Goal: Task Accomplishment & Management: Manage account settings

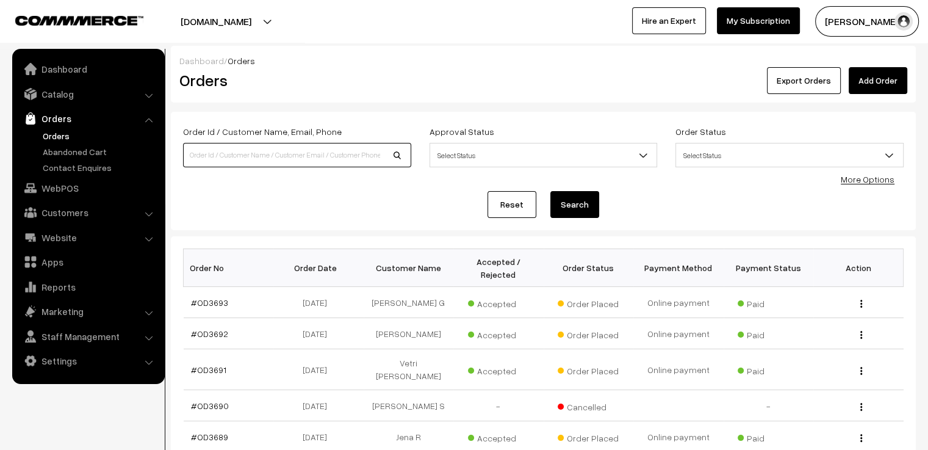
click at [253, 151] on input at bounding box center [297, 155] width 228 height 24
type input "984992556"
click at [550, 191] on button "Search" at bounding box center [574, 204] width 49 height 27
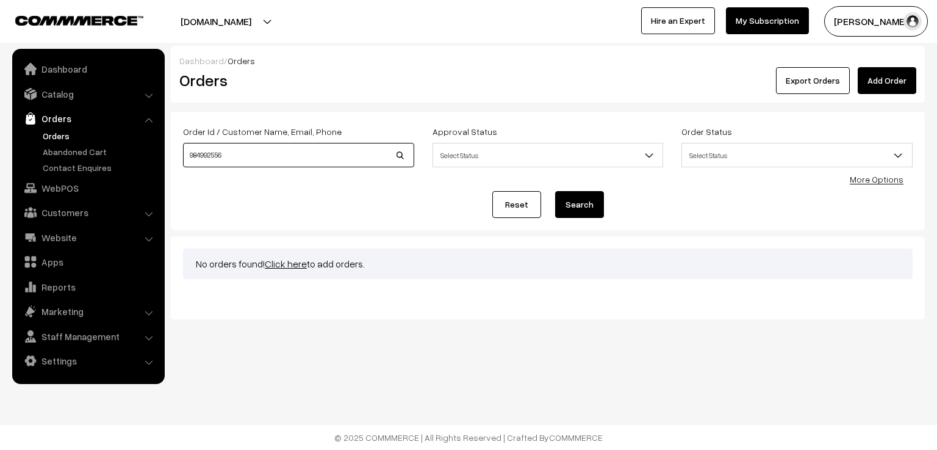
drag, startPoint x: 0, startPoint y: 0, endPoint x: 171, endPoint y: 154, distance: 230.7
click at [171, 154] on div "Order Id / Customer Name, Email, Phone 984992556 Approval Status Select Status …" at bounding box center [548, 171] width 754 height 118
click at [528, 214] on link "Reset" at bounding box center [516, 204] width 49 height 27
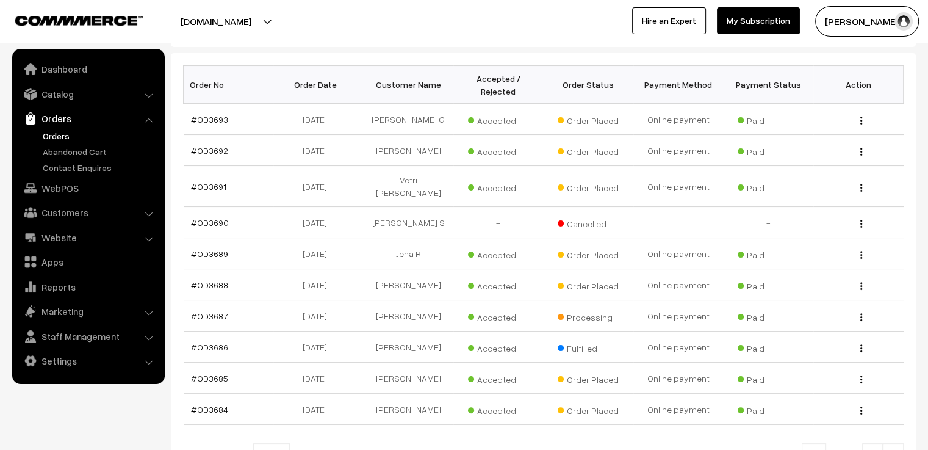
scroll to position [297, 0]
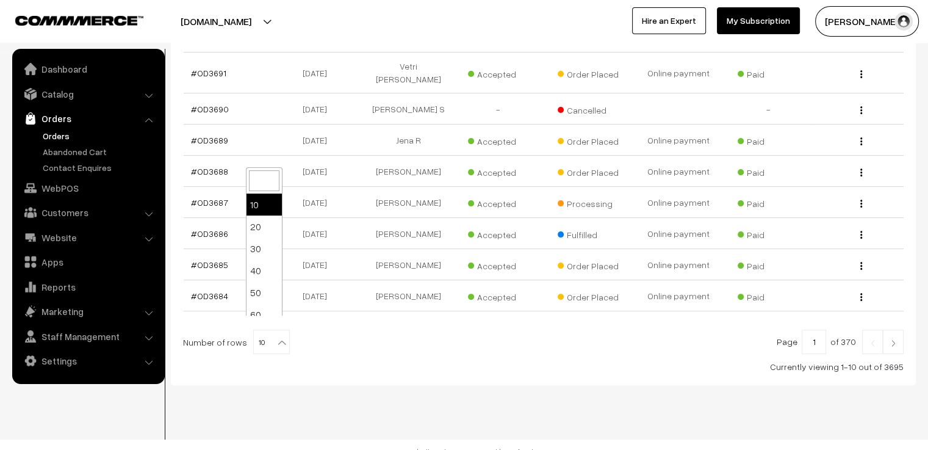
click at [276, 336] on b at bounding box center [282, 342] width 12 height 12
select select "100"
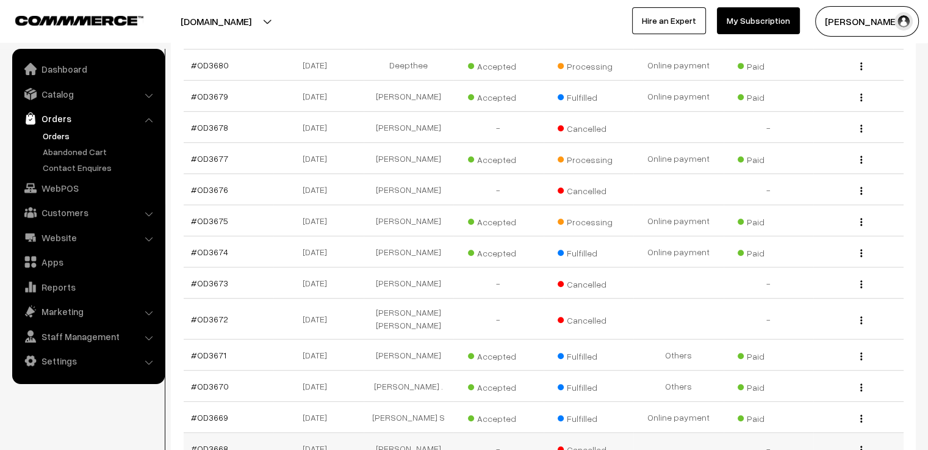
scroll to position [610, 0]
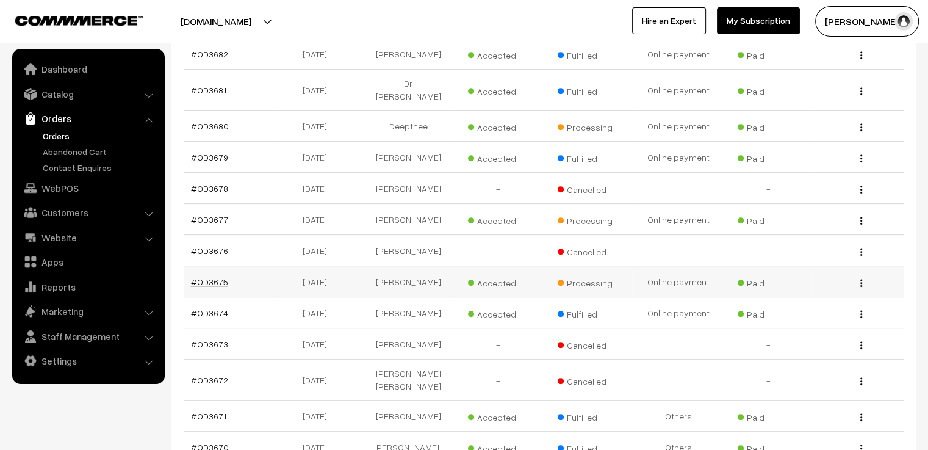
click at [212, 276] on link "#OD3675" at bounding box center [209, 281] width 37 height 10
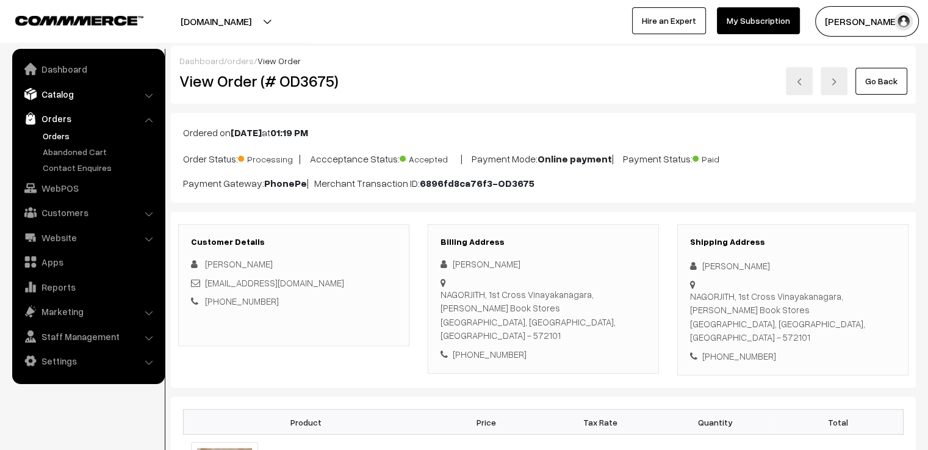
click at [92, 95] on link "Catalog" at bounding box center [87, 94] width 145 height 22
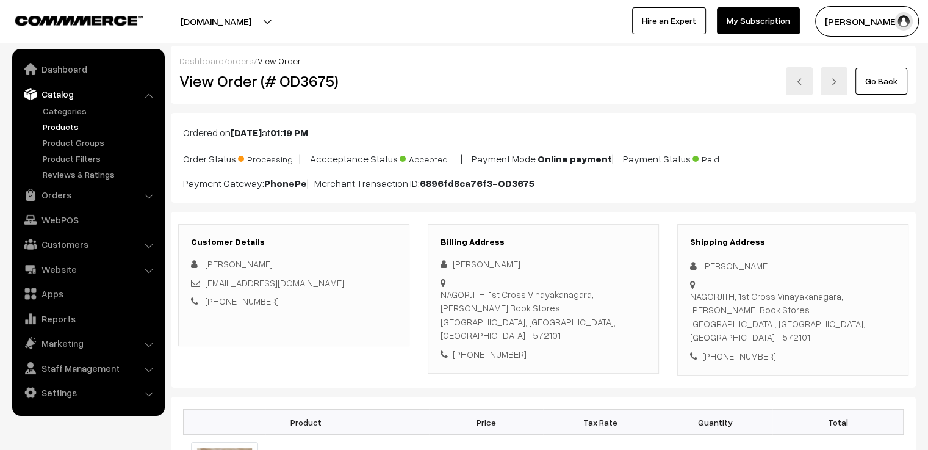
click at [82, 129] on link "Products" at bounding box center [100, 126] width 121 height 13
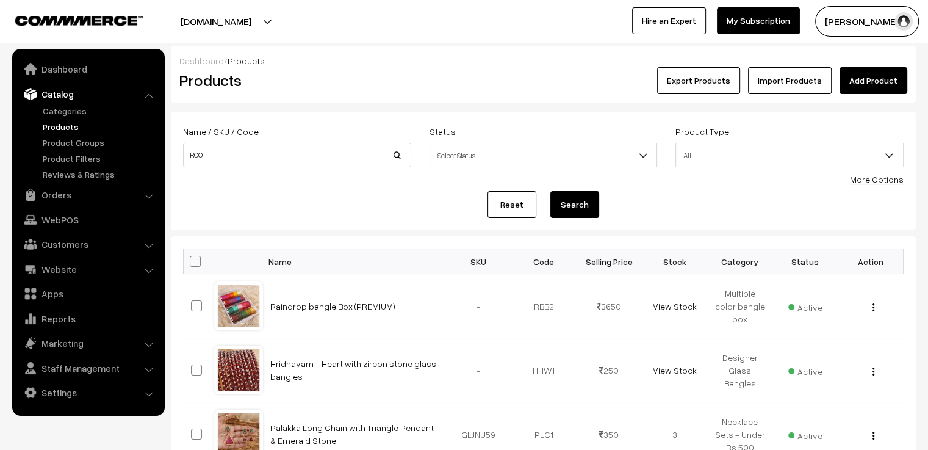
type input "ROO"
click at [550, 191] on button "Search" at bounding box center [574, 204] width 49 height 27
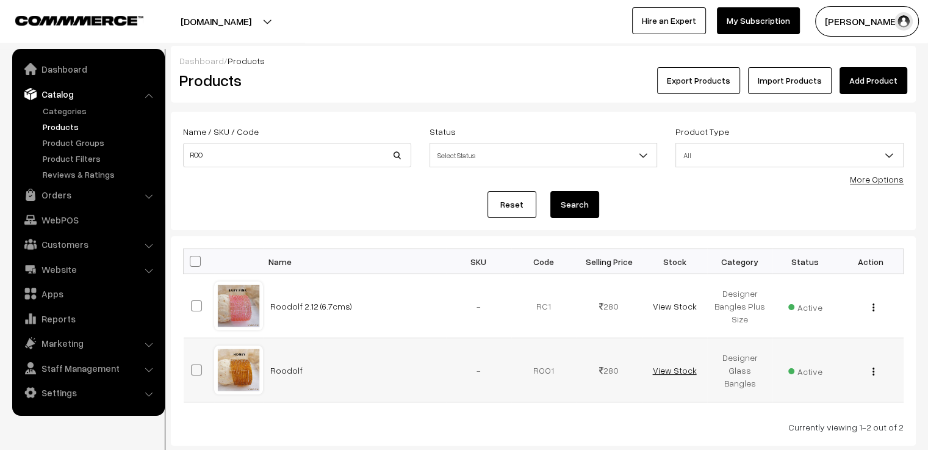
click at [687, 372] on link "View Stock" at bounding box center [674, 370] width 44 height 10
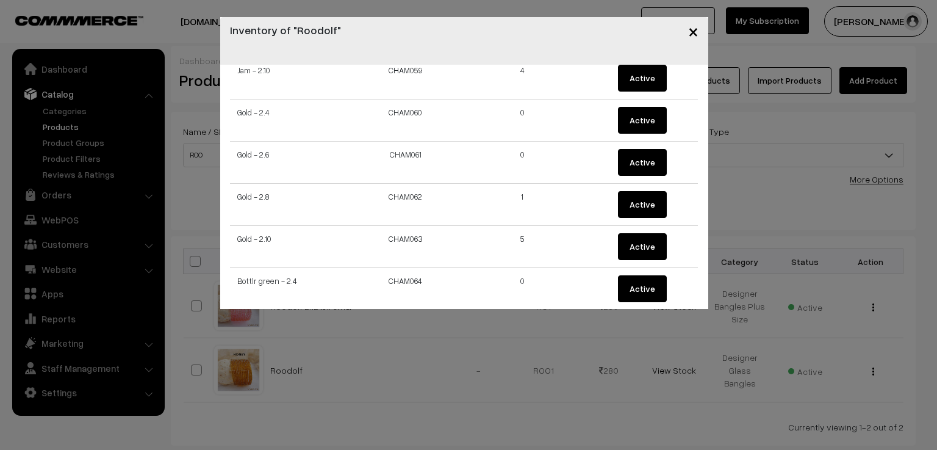
scroll to position [2651, 0]
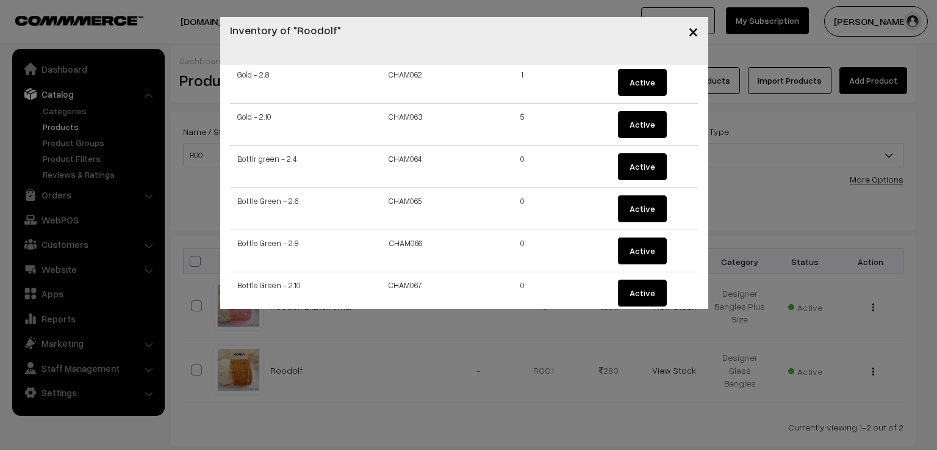
click at [690, 34] on span "×" at bounding box center [693, 31] width 10 height 23
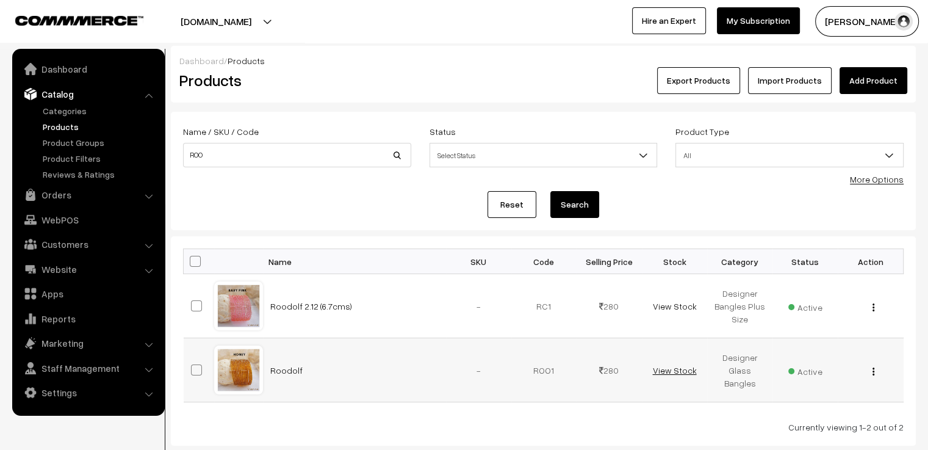
click at [679, 367] on link "View Stock" at bounding box center [674, 370] width 44 height 10
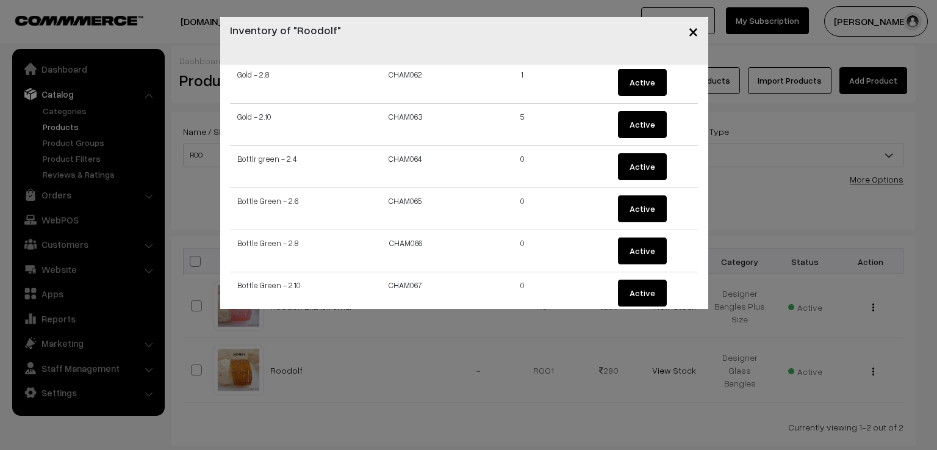
click at [696, 37] on span "×" at bounding box center [693, 31] width 10 height 23
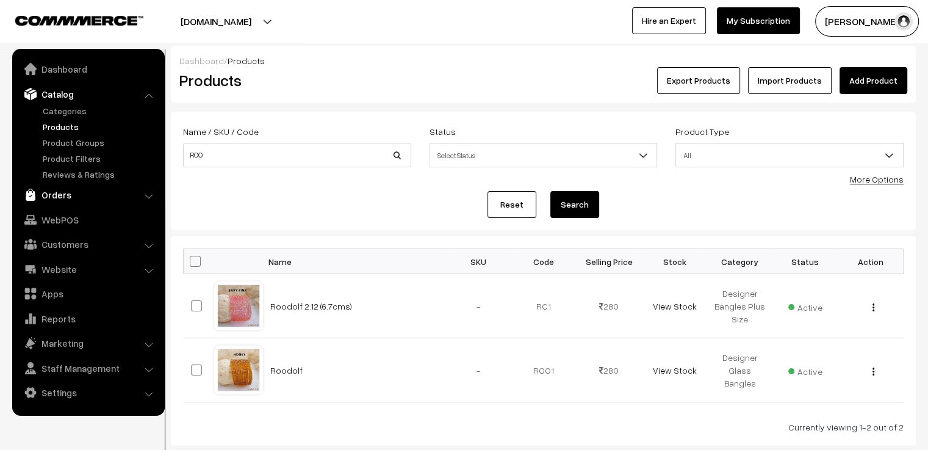
click at [76, 193] on link "Orders" at bounding box center [87, 195] width 145 height 22
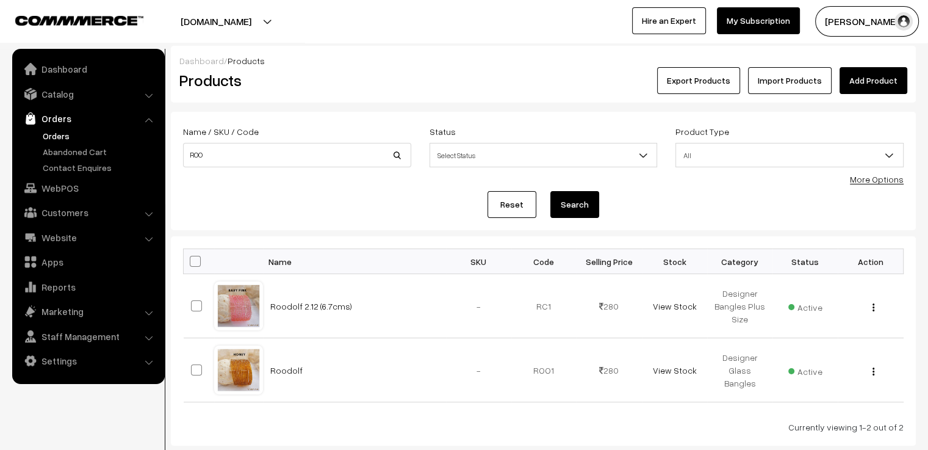
click at [64, 132] on link "Orders" at bounding box center [100, 135] width 121 height 13
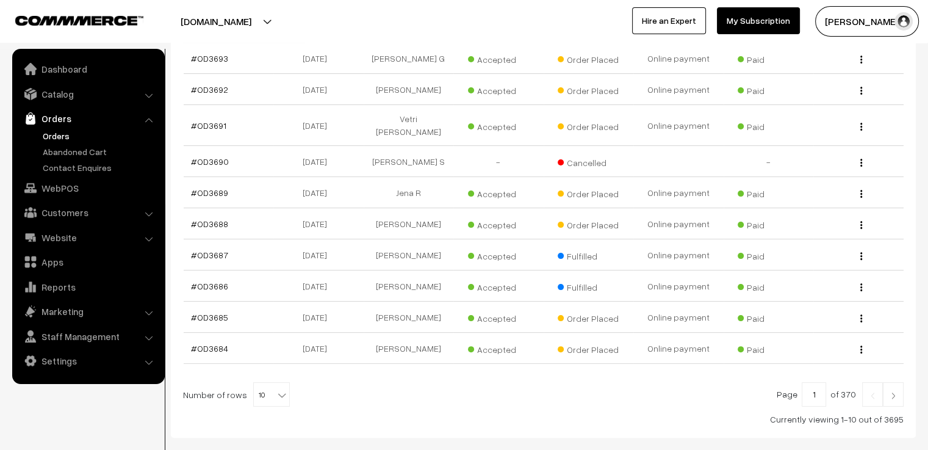
scroll to position [297, 0]
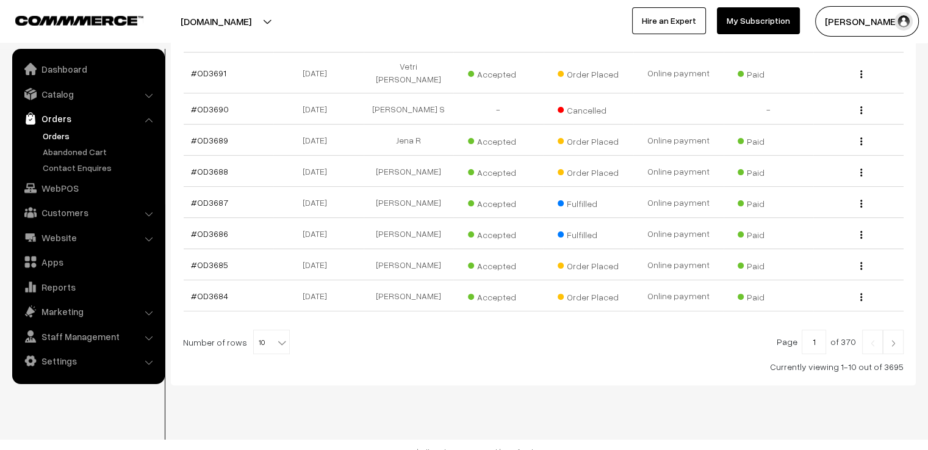
click at [270, 339] on span "10" at bounding box center [271, 342] width 35 height 24
select select "60"
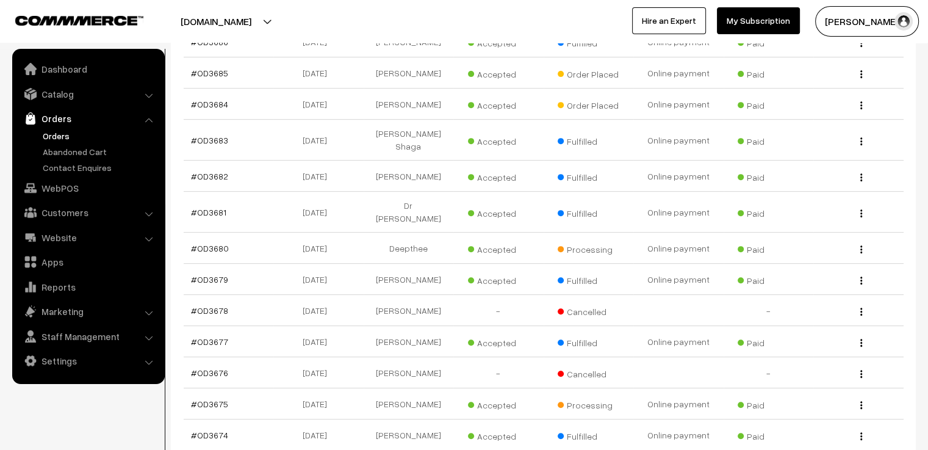
scroll to position [549, 0]
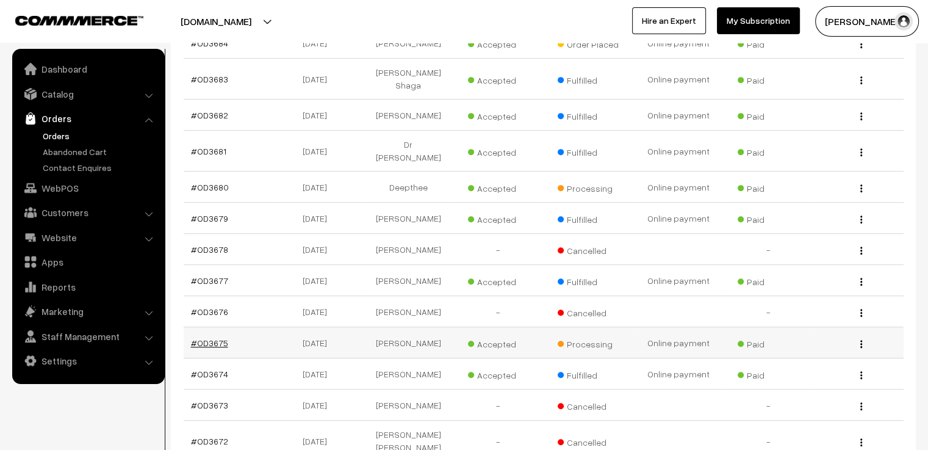
click at [207, 337] on link "#OD3675" at bounding box center [209, 342] width 37 height 10
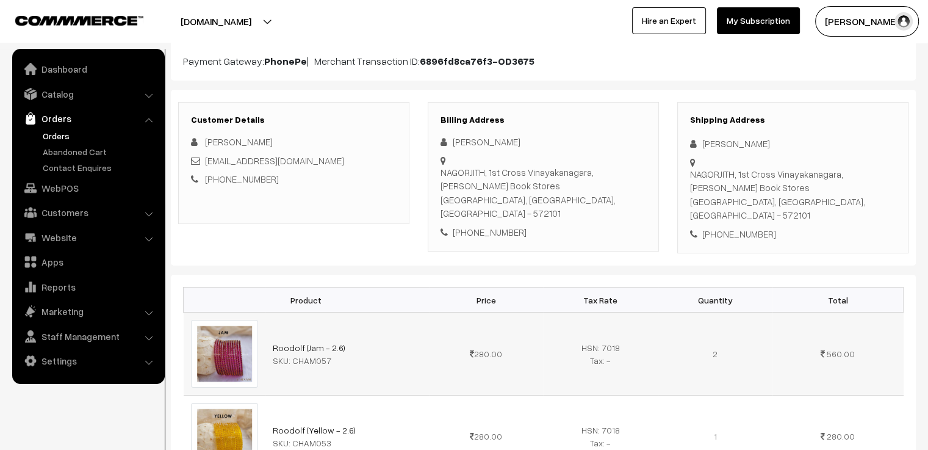
scroll to position [183, 0]
